Goal: Navigation & Orientation: Find specific page/section

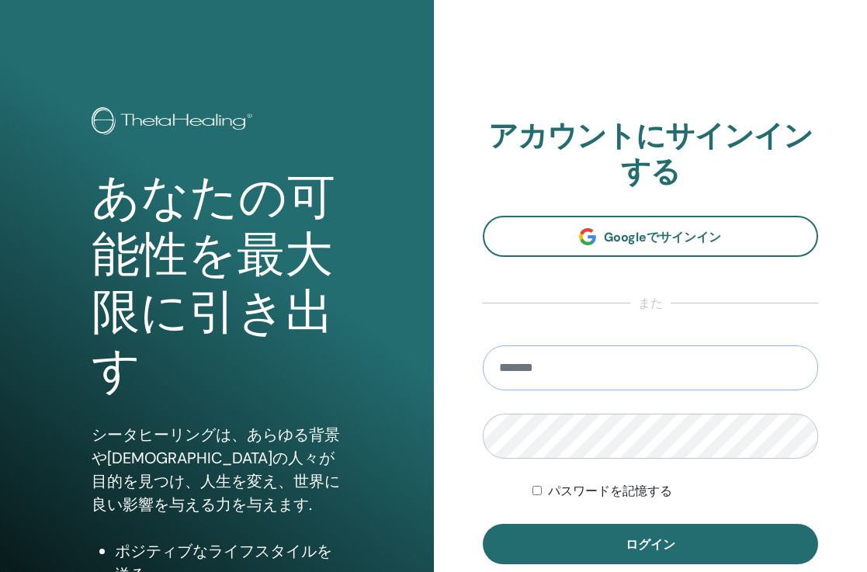
click at [566, 374] on input "email" at bounding box center [651, 367] width 336 height 45
type input "**********"
click at [649, 543] on button "ログイン" at bounding box center [651, 544] width 336 height 40
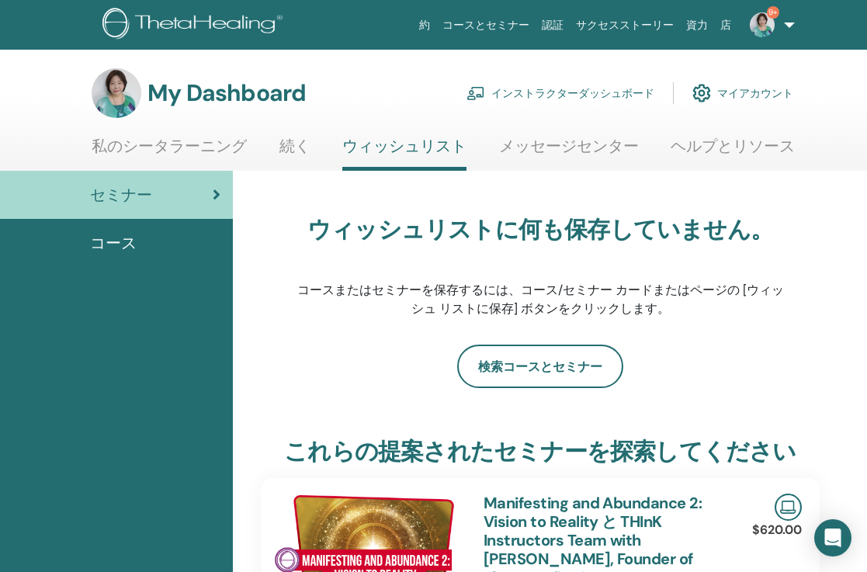
click at [618, 93] on link "インストラクターダッシュボード" at bounding box center [560, 93] width 188 height 34
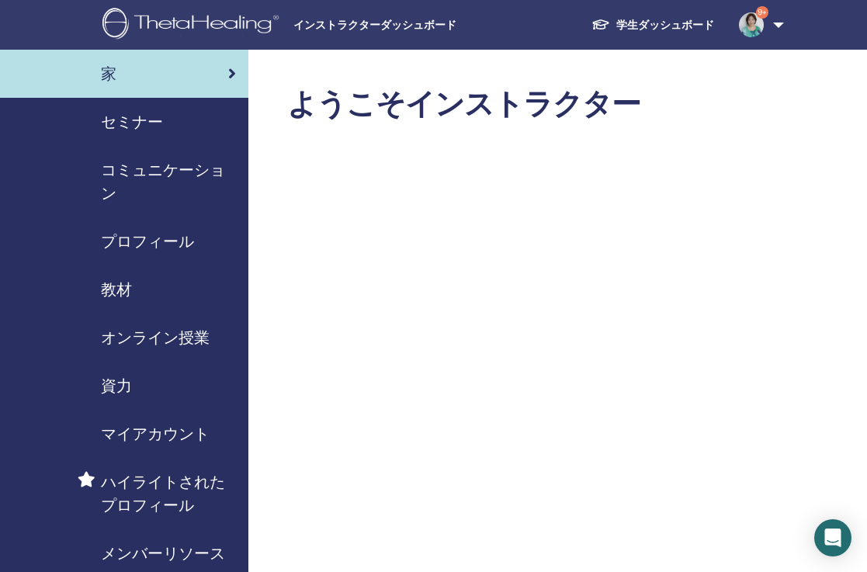
click at [776, 26] on link "9+" at bounding box center [758, 25] width 64 height 50
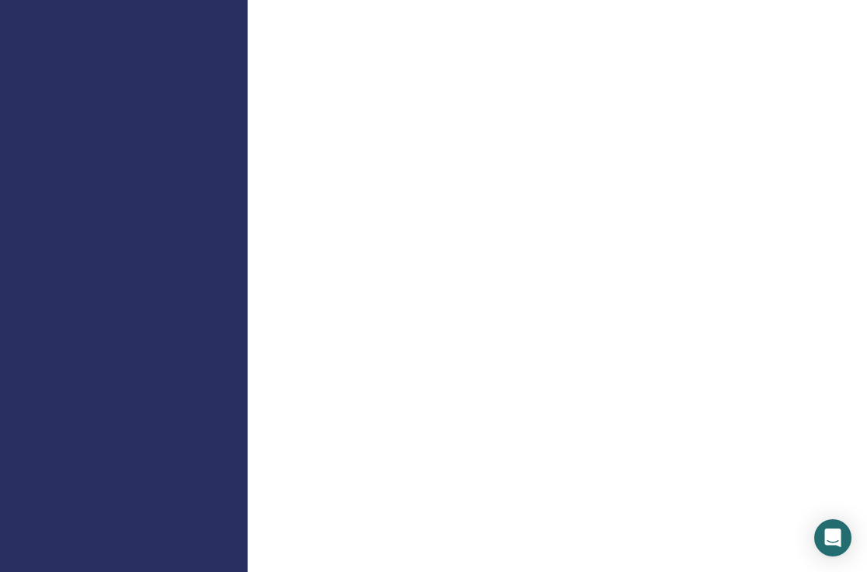
scroll to position [855, 1]
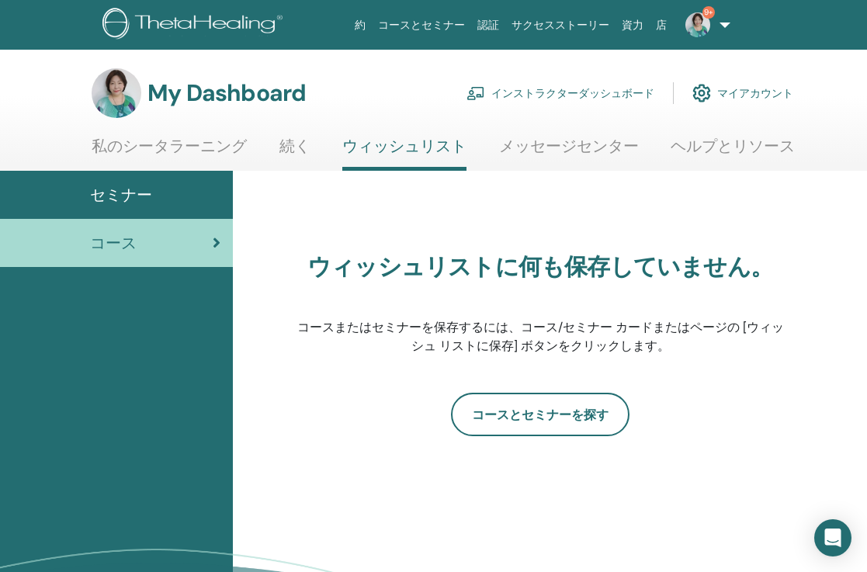
click at [698, 26] on img at bounding box center [697, 24] width 25 height 25
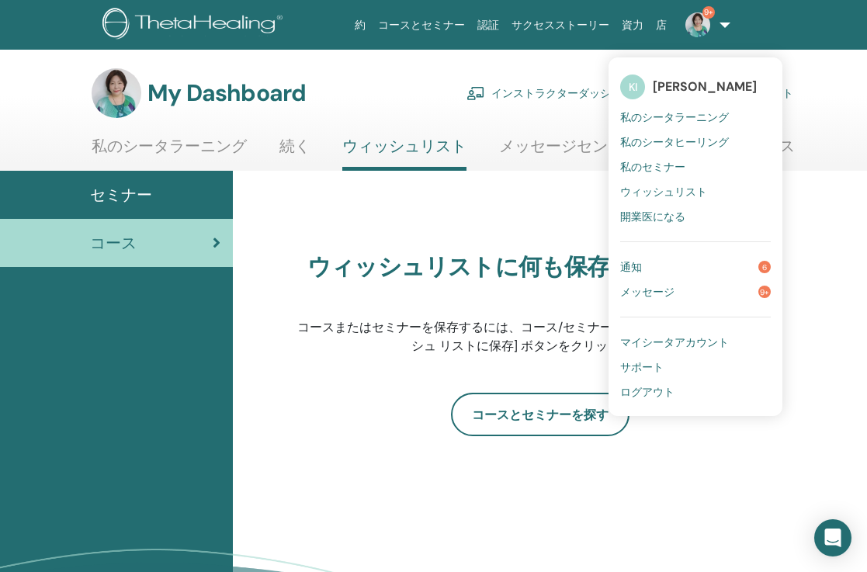
click at [635, 265] on span "通知" at bounding box center [631, 267] width 22 height 14
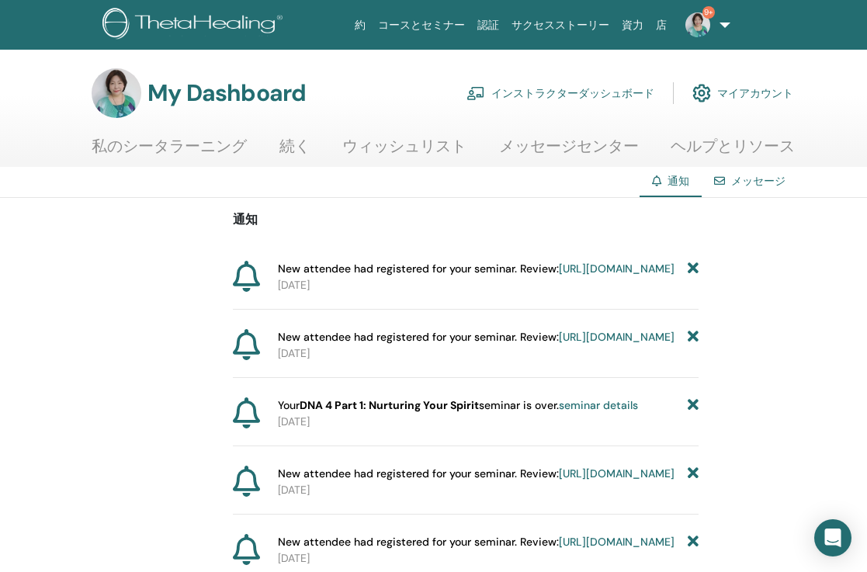
click at [706, 31] on img at bounding box center [697, 24] width 25 height 25
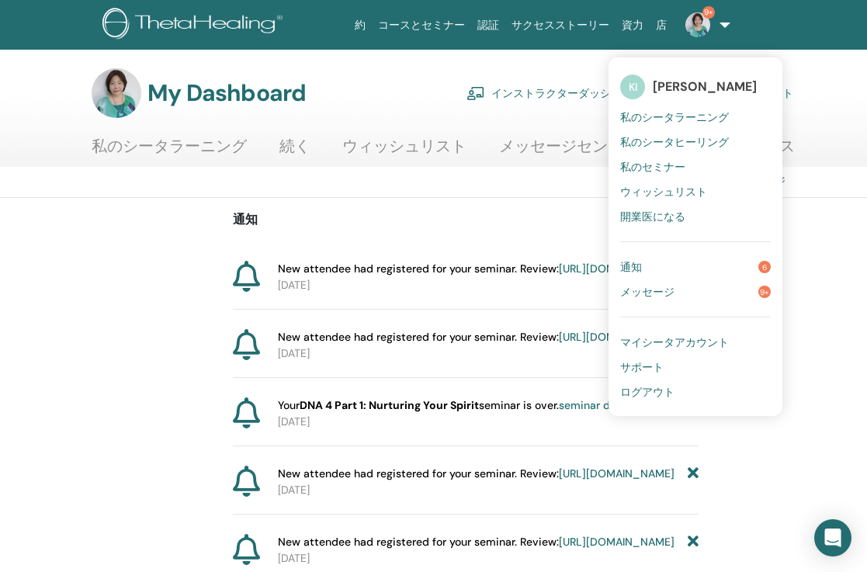
click at [672, 289] on span "メッセージ" at bounding box center [647, 292] width 54 height 14
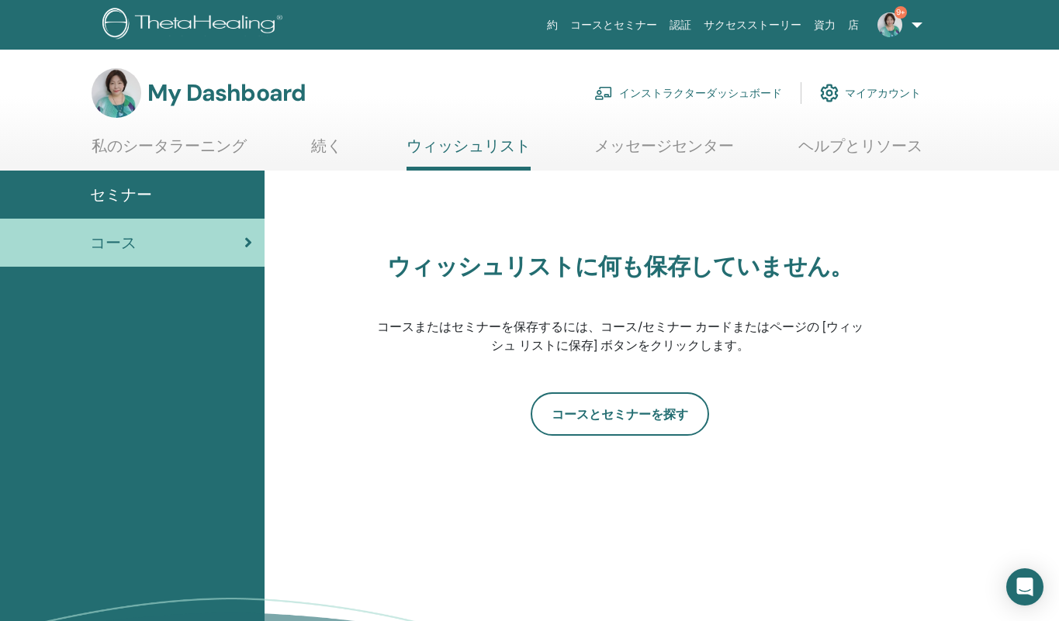
click at [262, 25] on img at bounding box center [194, 25] width 185 height 35
